Goal: Transaction & Acquisition: Book appointment/travel/reservation

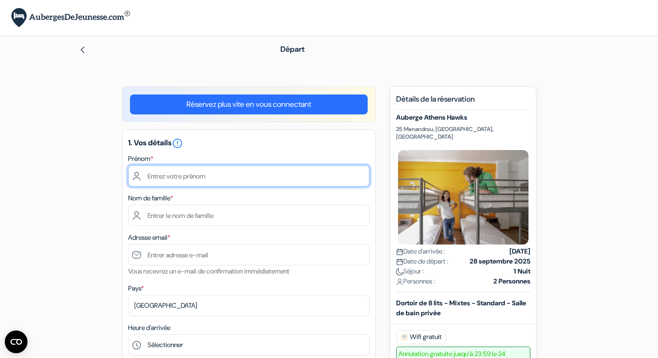
click at [237, 174] on input "text" at bounding box center [249, 175] width 242 height 21
type input "[PERSON_NAME]"
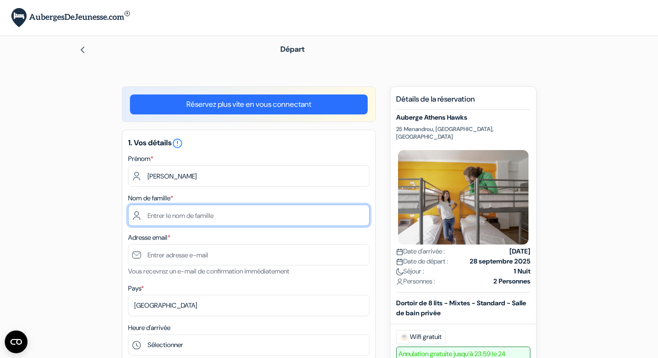
type input "[PERSON_NAME]"
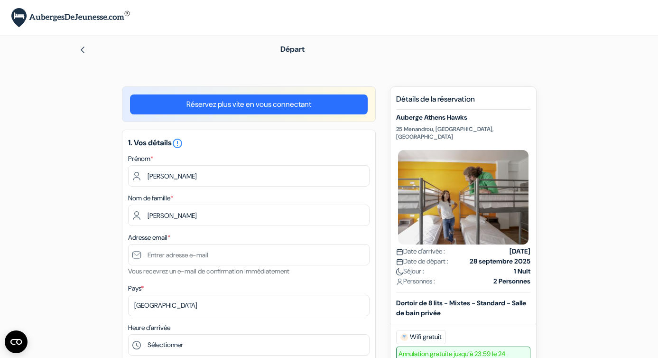
type input "[EMAIL_ADDRESS][DOMAIN_NAME]"
type input "[PHONE_NUMBER]"
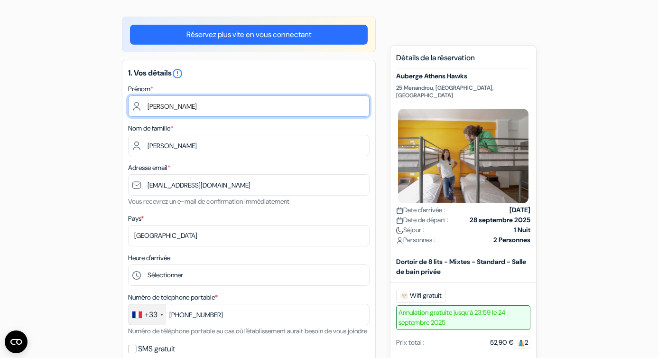
scroll to position [72, 0]
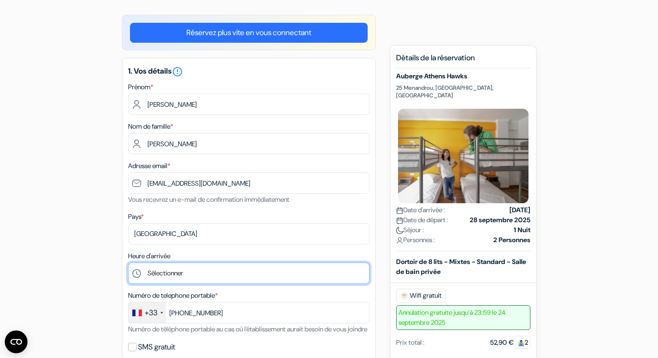
click at [203, 274] on select "Sélectionner 1:00 2:00 3:00 4:00 5:00 6:00 7:00 8:00 9:00 10:00 11:00 12:00 13:…" at bounding box center [249, 272] width 242 height 21
select select "13"
click at [128, 263] on select "Sélectionner 1:00 2:00 3:00 4:00 5:00 6:00 7:00 8:00 9:00 10:00 11:00 12:00 13:…" at bounding box center [249, 272] width 242 height 21
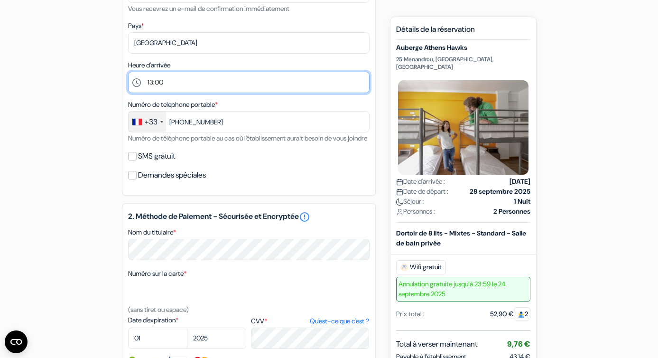
scroll to position [263, 0]
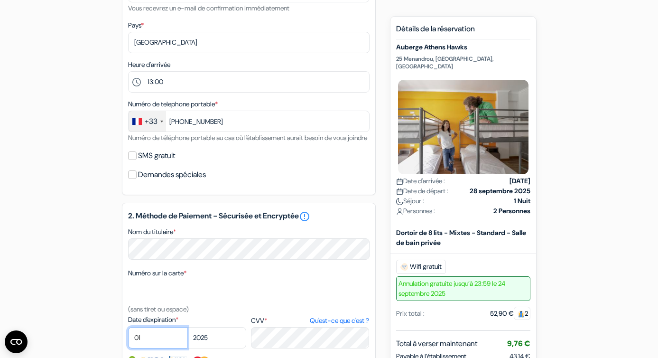
click at [159, 348] on select "01 02 03 04 05 06 07 08 09 10 11 12" at bounding box center [157, 337] width 59 height 21
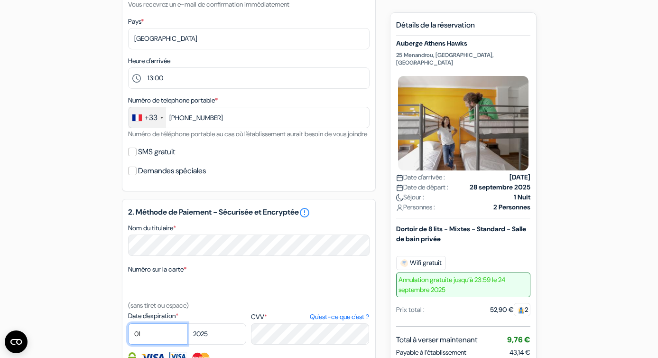
select select "11"
click at [128, 336] on select "01 02 03 04 05 06 07 08 09 10 11 12" at bounding box center [157, 333] width 59 height 21
click at [211, 345] on select "2025 2026 2027 2028 2029 2030 2031 2032 2033 2034 2035 2036 2037 2038 2039 2040…" at bounding box center [216, 333] width 59 height 21
select select "2027"
click at [187, 336] on select "2025 2026 2027 2028 2029 2030 2031 2032 2033 2034 2035 2036 2037 2038 2039 2040…" at bounding box center [216, 333] width 59 height 21
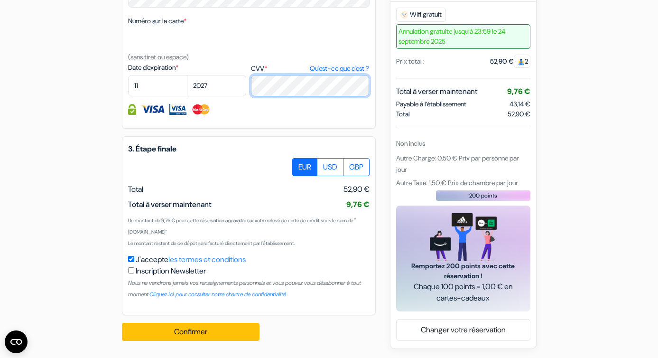
scroll to position [528, 0]
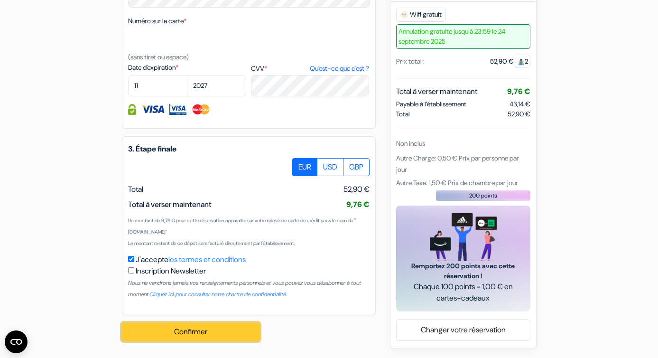
click at [200, 332] on button "Confirmer Loading..." at bounding box center [191, 332] width 138 height 18
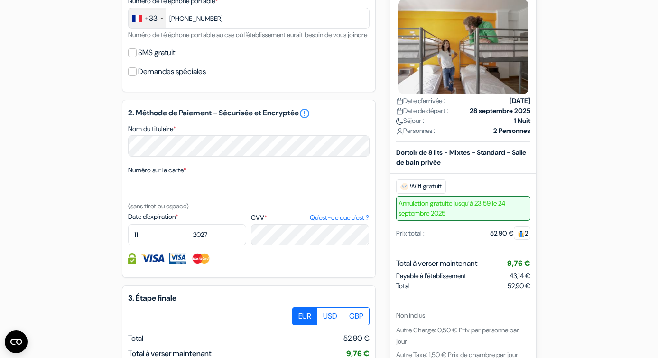
scroll to position [368, 0]
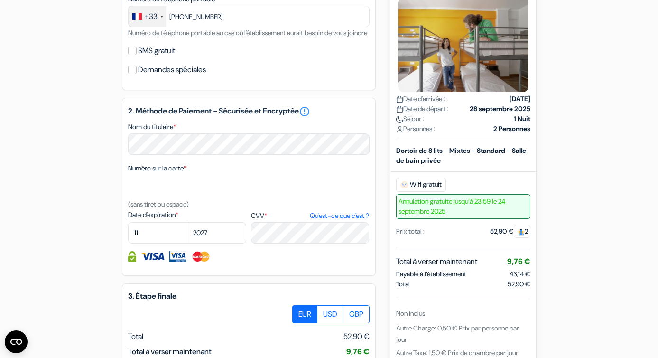
click at [152, 262] on img at bounding box center [153, 256] width 24 height 11
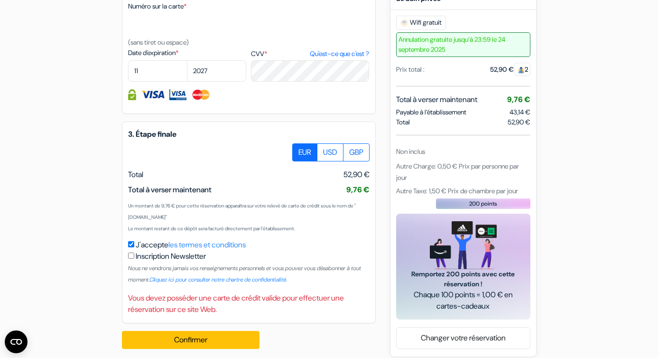
scroll to position [551, 0]
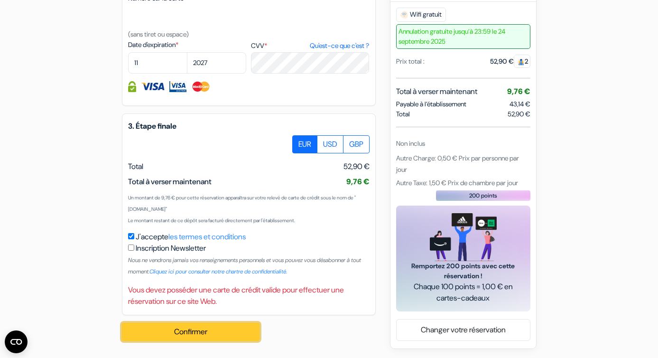
click at [176, 331] on button "Confirmer Loading..." at bounding box center [191, 332] width 138 height 18
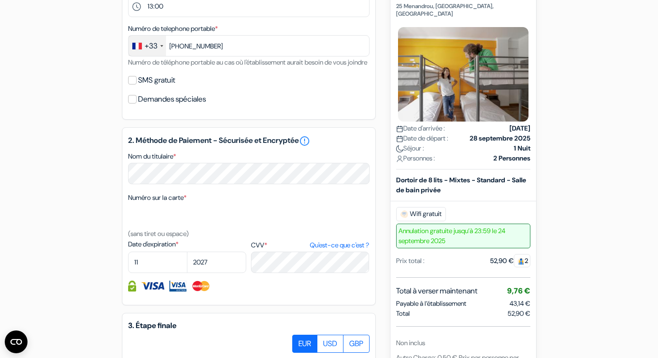
scroll to position [339, 0]
click at [200, 272] on select "2025 2026 2027 2028 2029 2030 2031 2032 2033 2034 2035 2036 2037 2038 2039 2040…" at bounding box center [216, 261] width 59 height 21
click at [187, 264] on select "2025 2026 2027 2028 2029 2030 2031 2032 2033 2034 2035 2036 2037 2038 2039 2040…" at bounding box center [216, 261] width 59 height 21
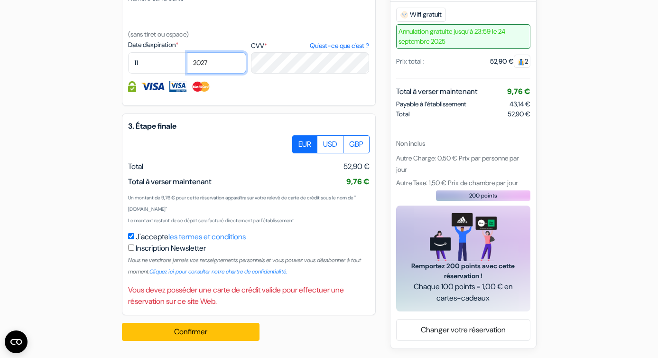
scroll to position [547, 0]
click at [131, 251] on input "checkbox" at bounding box center [131, 247] width 6 height 6
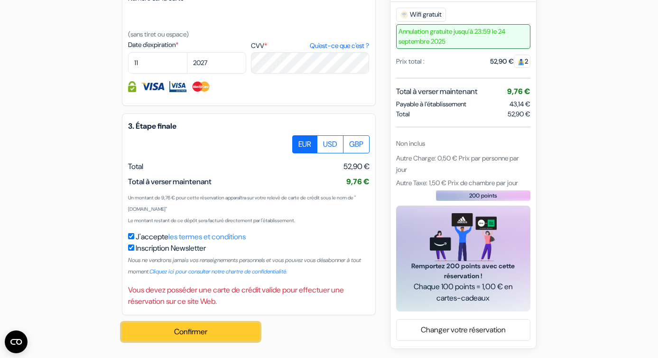
click at [149, 337] on button "Confirmer Loading..." at bounding box center [191, 332] width 138 height 18
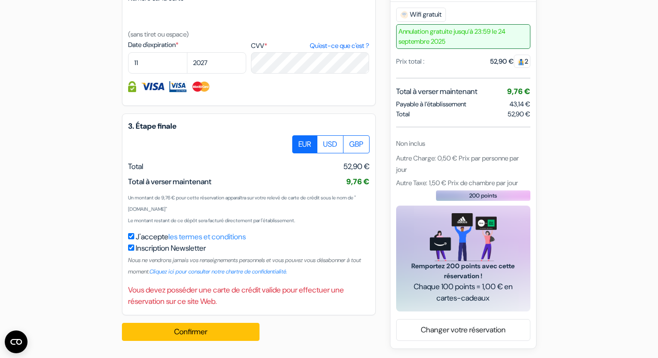
click at [131, 251] on input "checkbox" at bounding box center [131, 247] width 6 height 6
checkbox input "false"
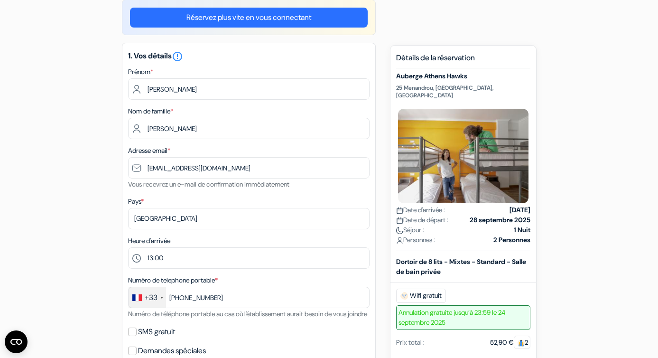
scroll to position [0, 0]
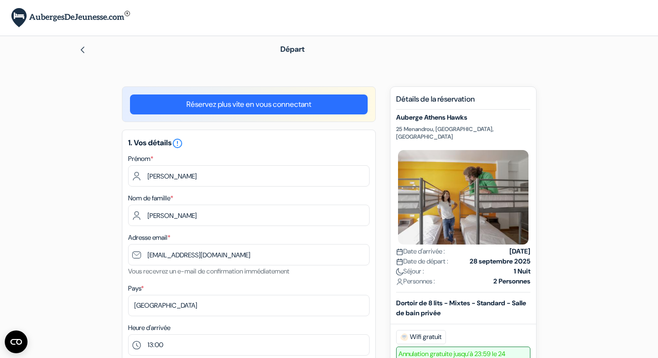
click at [206, 104] on link "Réservez plus vite en vous connectant" at bounding box center [249, 104] width 238 height 20
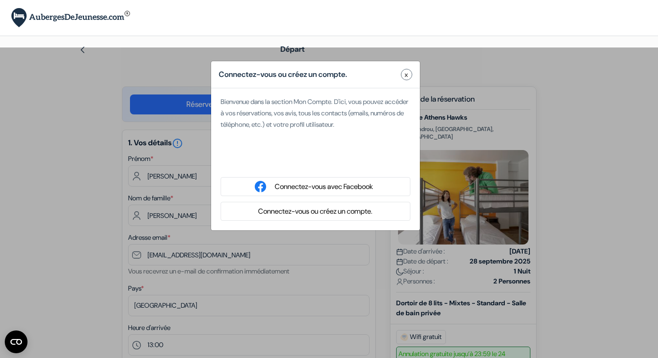
click at [305, 184] on button "Connectez-vous avec Facebook" at bounding box center [324, 187] width 104 height 12
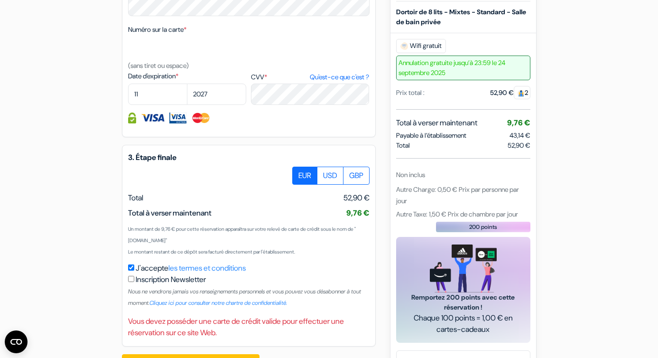
scroll to position [515, 0]
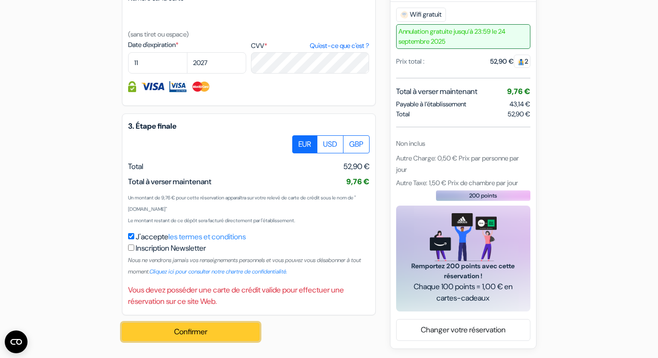
click at [177, 330] on button "Confirmer Loading..." at bounding box center [191, 332] width 138 height 18
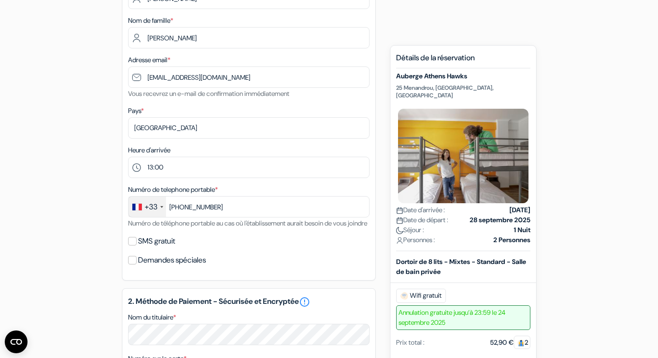
scroll to position [140, 0]
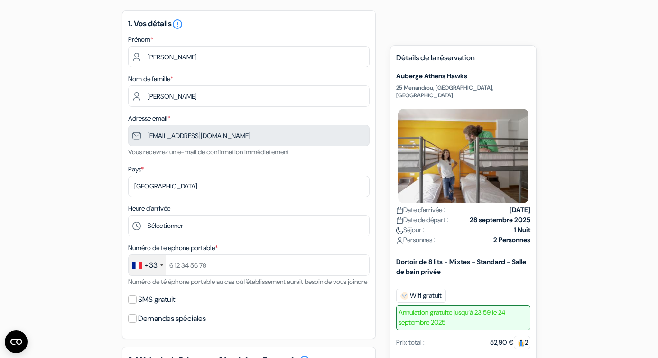
scroll to position [84, 0]
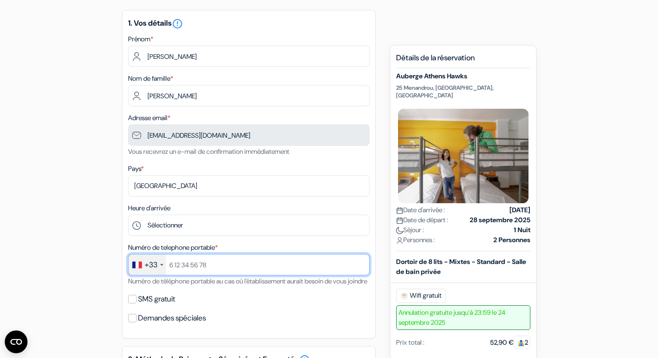
click at [191, 265] on input "text" at bounding box center [249, 264] width 242 height 21
type input "[PHONE_NUMBER]"
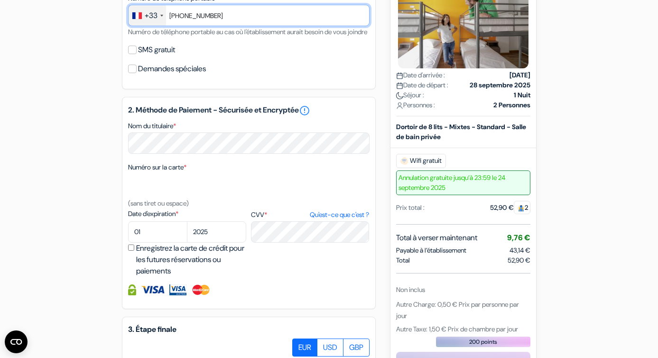
scroll to position [336, 0]
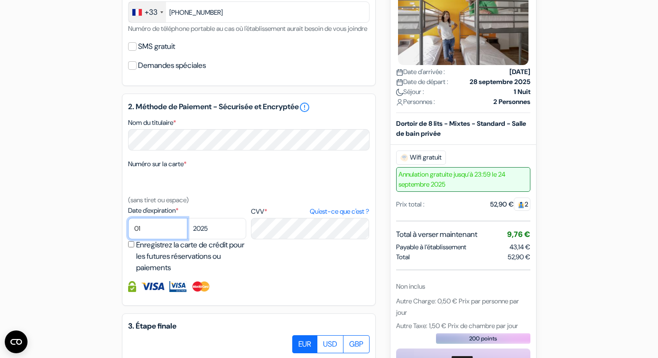
click at [144, 239] on select "01 02 03 04 05 06 07 08 09 10 11 12" at bounding box center [157, 228] width 59 height 21
select select "11"
click at [128, 231] on select "01 02 03 04 05 06 07 08 09 10 11 12" at bounding box center [157, 228] width 59 height 21
click at [215, 239] on select "2025 2026 2027 2028 2029 2030 2031 2032 2033 2034 2035 2036 2037 2038 2039 2040…" at bounding box center [216, 228] width 59 height 21
select select "2027"
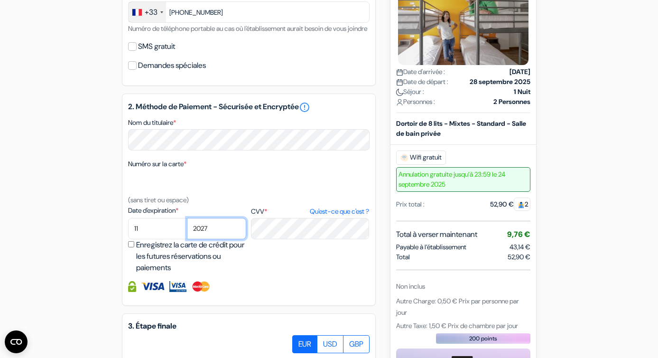
click at [187, 231] on select "2025 2026 2027 2028 2029 2030 2031 2032 2033 2034 2035 2036 2037 2038 2039 2040…" at bounding box center [216, 228] width 59 height 21
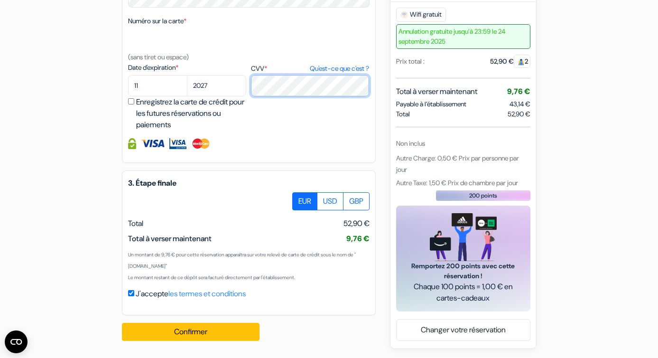
scroll to position [493, 0]
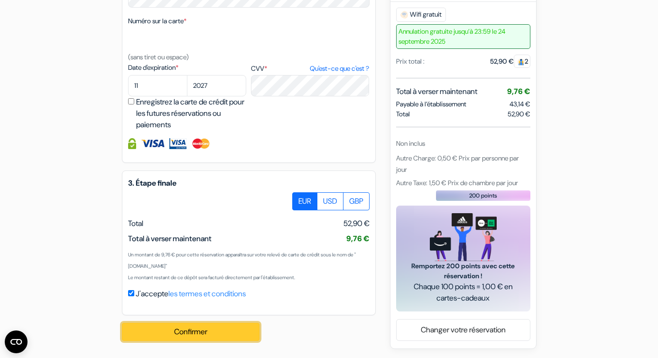
click at [212, 329] on button "Confirmer Loading..." at bounding box center [191, 332] width 138 height 18
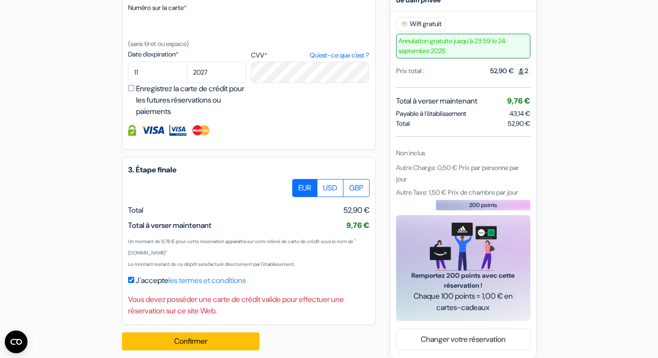
scroll to position [515, 0]
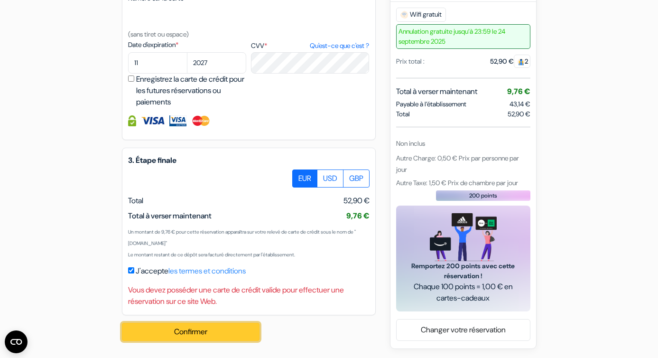
click at [140, 328] on button "Confirmer Loading..." at bounding box center [191, 332] width 138 height 18
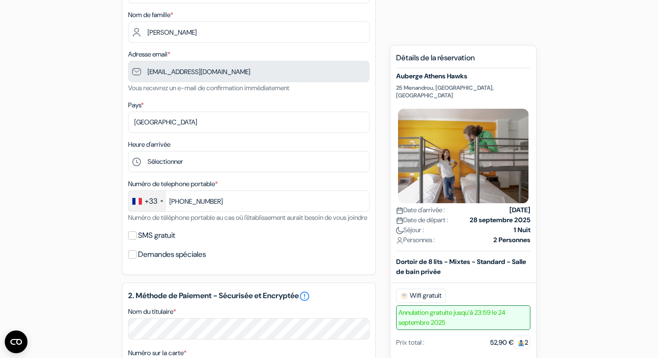
scroll to position [167, 0]
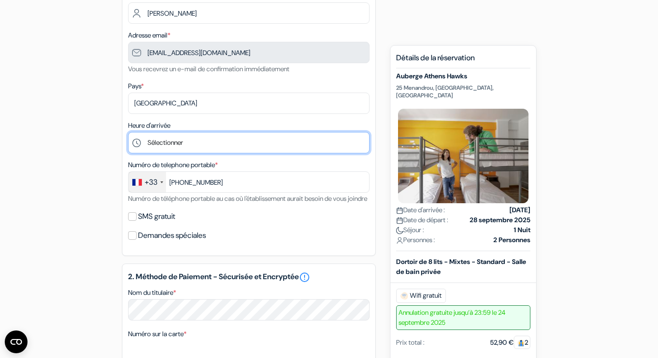
click at [243, 141] on select "Sélectionner 1:00 2:00 3:00 4:00 5:00 6:00 7:00 8:00 9:00 10:00 11:00 12:00 13:…" at bounding box center [249, 142] width 242 height 21
select select "13"
click at [128, 133] on select "Sélectionner 1:00 2:00 3:00 4:00 5:00 6:00 7:00 8:00 9:00 10:00 11:00 12:00 13:…" at bounding box center [249, 142] width 242 height 21
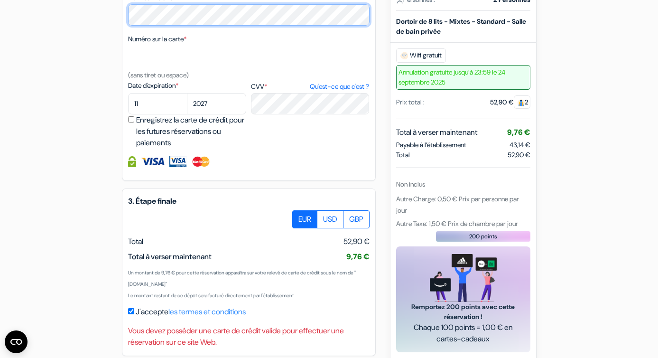
scroll to position [459, 0]
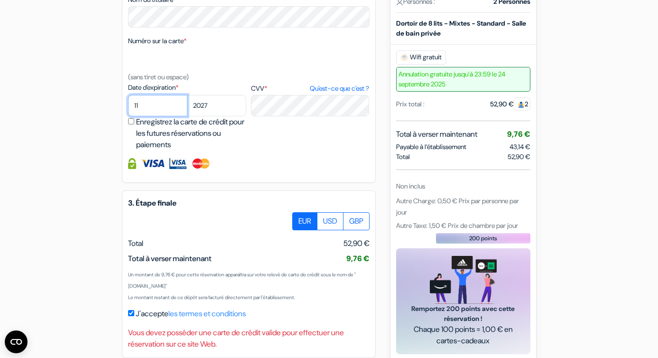
click at [154, 116] on select "01 02 03 04 05 06 07 08 09 10 11 12" at bounding box center [157, 105] width 59 height 21
click at [128, 108] on select "01 02 03 04 05 06 07 08 09 10 11 12" at bounding box center [157, 105] width 59 height 21
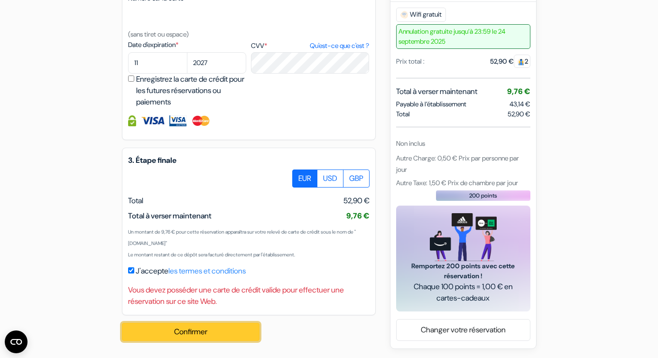
click at [171, 330] on button "Confirmer Loading..." at bounding box center [191, 332] width 138 height 18
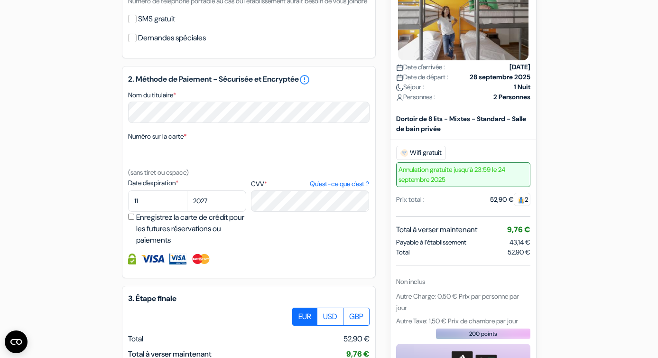
scroll to position [295, 0]
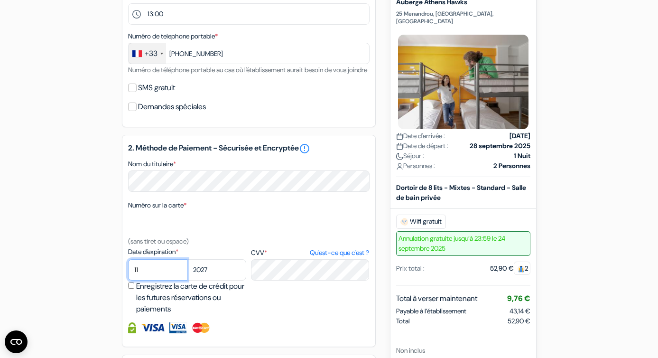
click at [156, 280] on select "01 02 03 04 05 06 07 08 09 10 11 12" at bounding box center [157, 269] width 59 height 21
select select "10"
click at [128, 272] on select "01 02 03 04 05 06 07 08 09 10 11 12" at bounding box center [157, 269] width 59 height 21
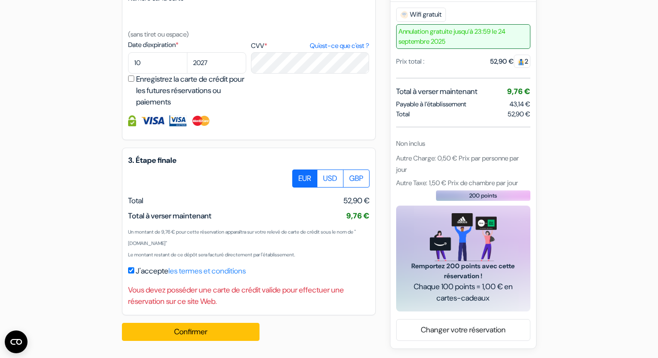
scroll to position [515, 0]
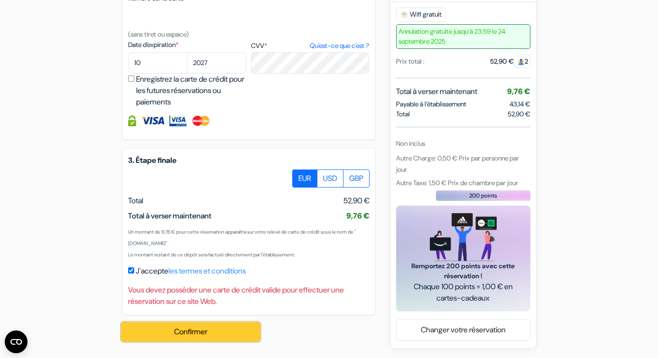
click at [157, 327] on button "Confirmer Loading..." at bounding box center [191, 332] width 138 height 18
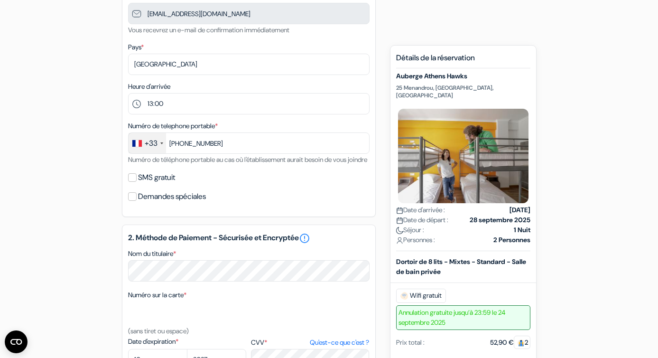
scroll to position [205, 0]
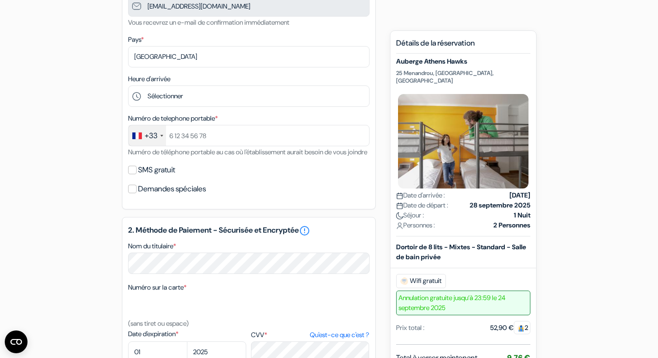
scroll to position [216, 0]
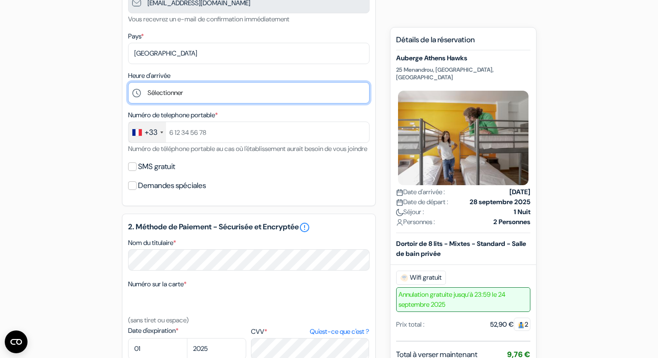
click at [260, 92] on select "Sélectionner 1:00 2:00 3:00 4:00 5:00 6:00 7:00 8:00 9:00 10:00 11:00 12:00 13:…" at bounding box center [249, 92] width 242 height 21
select select "13"
click at [128, 83] on select "Sélectionner 1:00 2:00 3:00 4:00 5:00 6:00 7:00 8:00 9:00 10:00 11:00 12:00 13:…" at bounding box center [249, 92] width 242 height 21
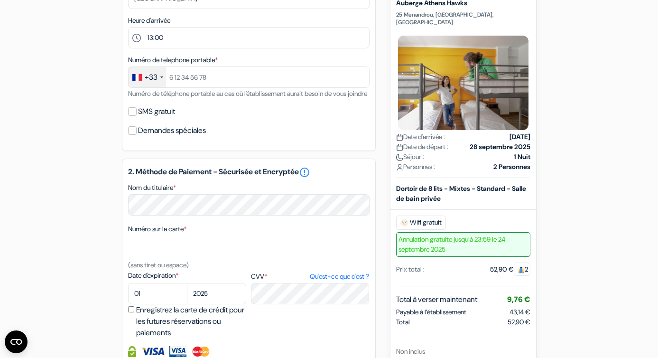
scroll to position [275, 0]
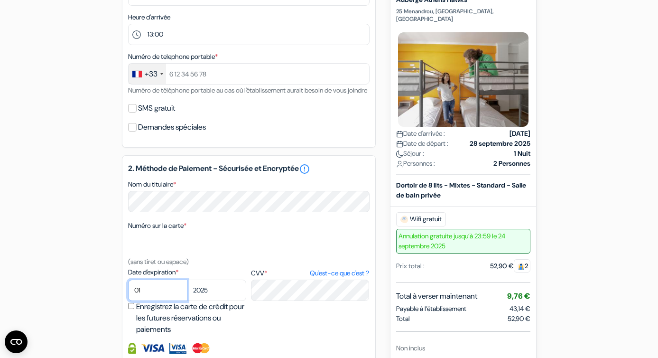
click at [160, 301] on select "01 02 03 04 05 06 07 08 09 10 11 12" at bounding box center [157, 290] width 59 height 21
select select "11"
click at [128, 293] on select "01 02 03 04 05 06 07 08 09 10 11 12" at bounding box center [157, 290] width 59 height 21
click at [201, 301] on select "2025 2026 2027 2028 2029 2030 2031 2032 2033 2034 2035 2036 2037 2038 2039 2040…" at bounding box center [216, 290] width 59 height 21
select select "2027"
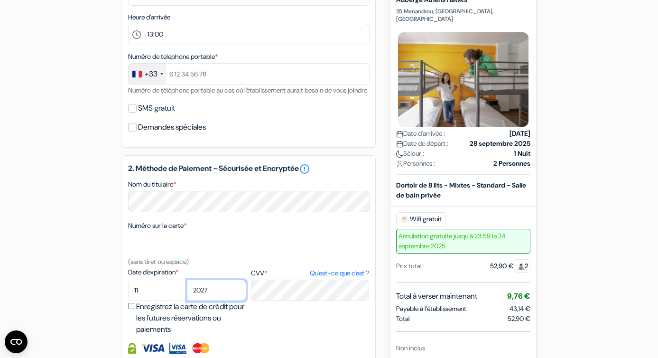
click at [187, 293] on select "2025 2026 2027 2028 2029 2030 2031 2032 2033 2034 2035 2036 2037 2038 2039 2040…" at bounding box center [216, 290] width 59 height 21
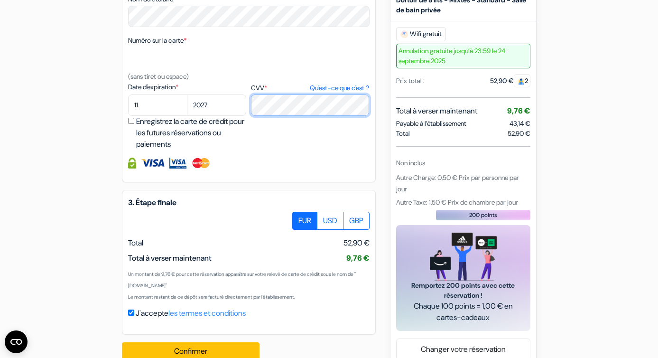
scroll to position [493, 0]
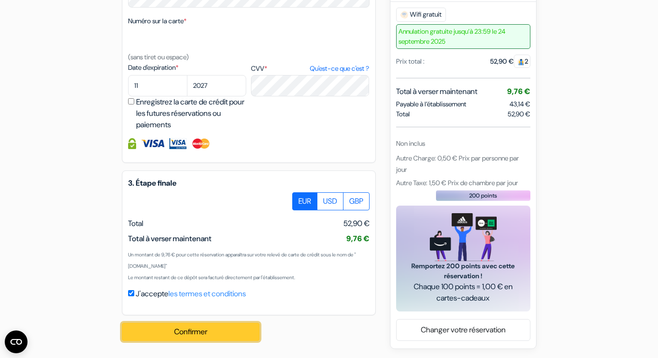
click at [164, 331] on button "Confirmer Loading..." at bounding box center [191, 332] width 138 height 18
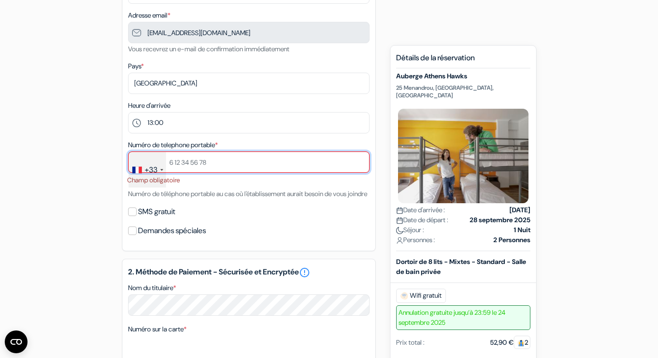
scroll to position [171, 0]
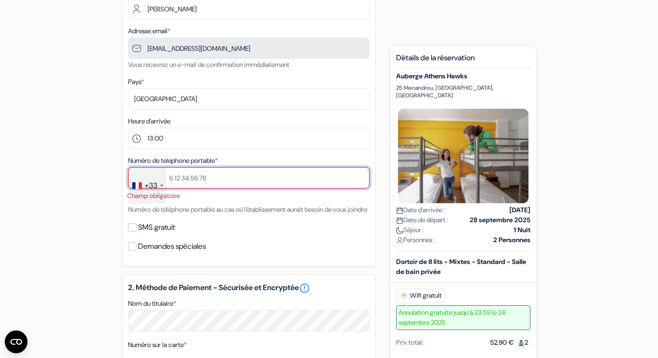
click at [199, 177] on input "text" at bounding box center [249, 177] width 242 height 21
type input "[PHONE_NUMBER]"
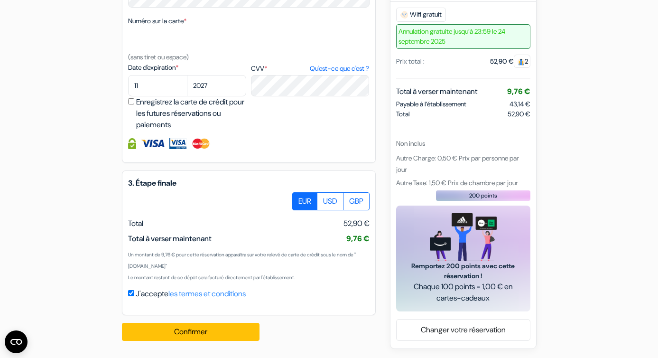
scroll to position [495, 0]
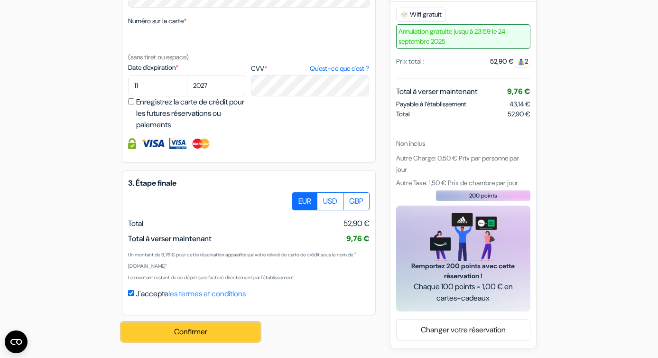
click at [198, 330] on button "Confirmer Loading..." at bounding box center [191, 332] width 138 height 18
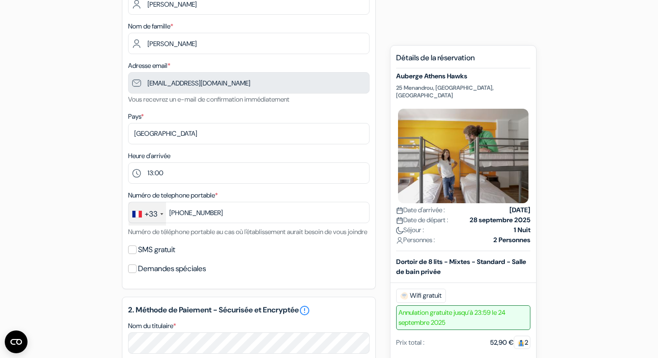
scroll to position [0, 0]
